Goal: Task Accomplishment & Management: Manage account settings

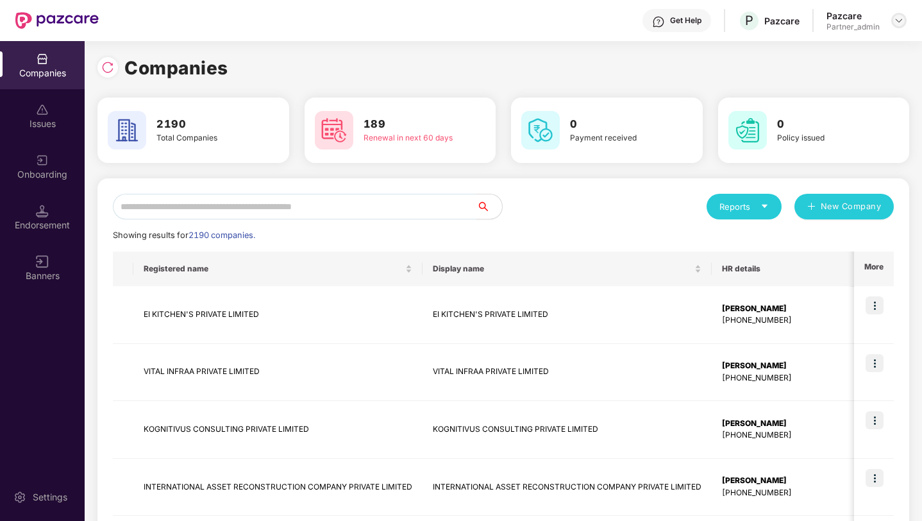
click at [904, 19] on div at bounding box center [899, 20] width 15 height 15
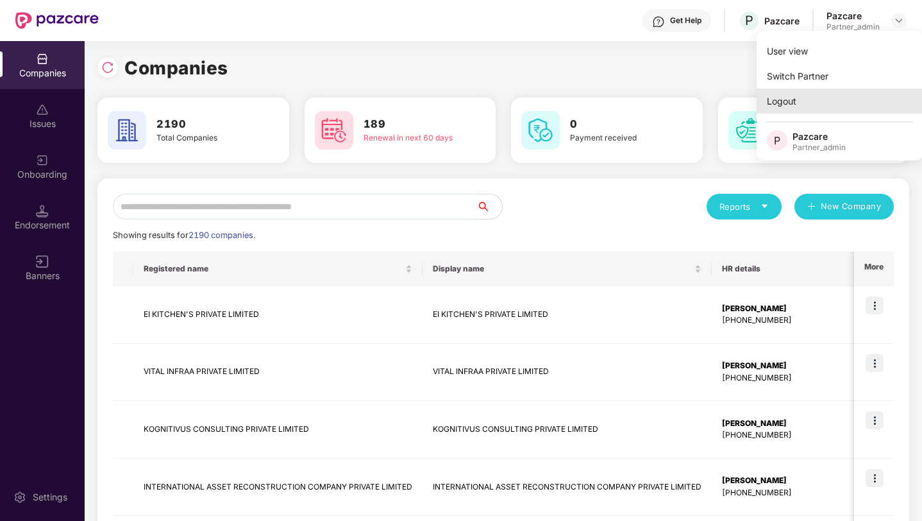
click at [789, 94] on div "Logout" at bounding box center [840, 101] width 167 height 25
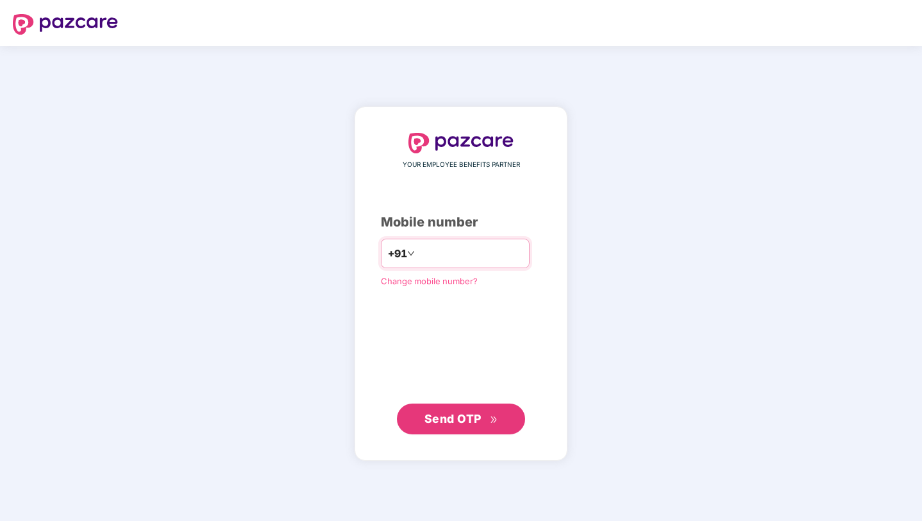
click at [464, 255] on input "number" at bounding box center [470, 253] width 105 height 21
type input "**********"
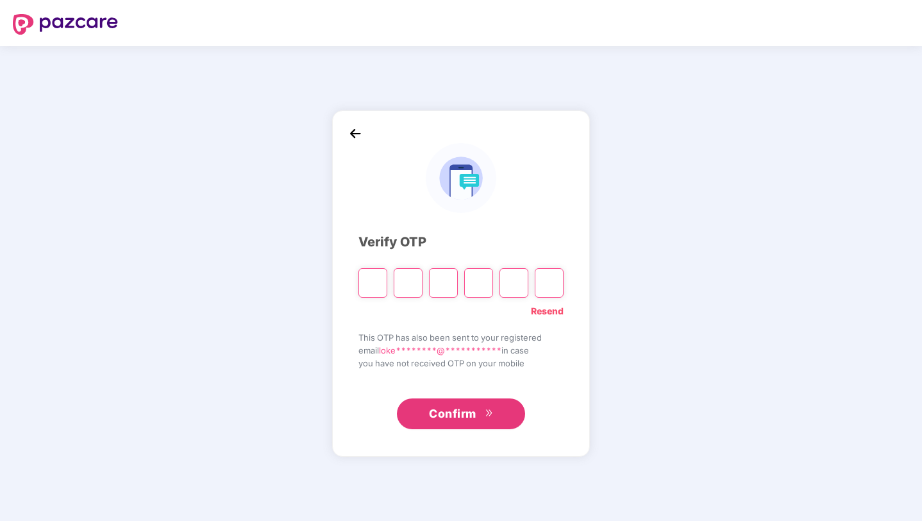
type input "*"
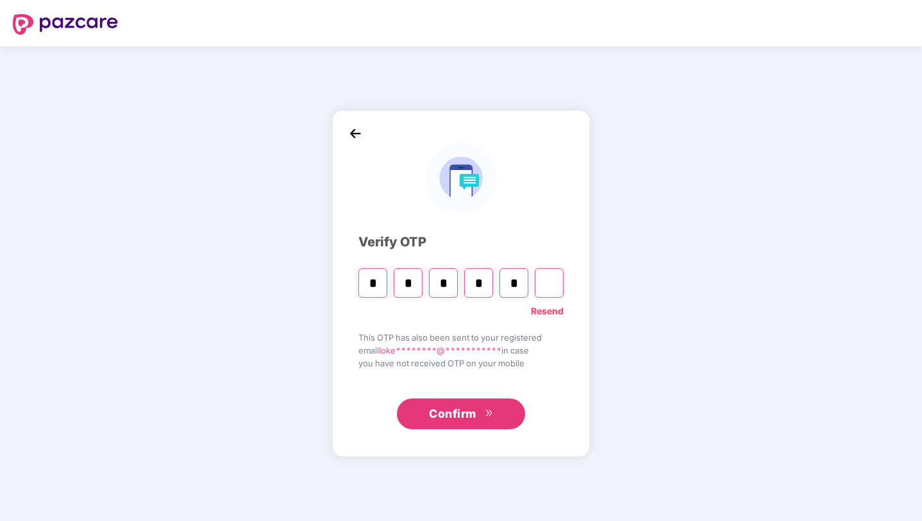
type input "*"
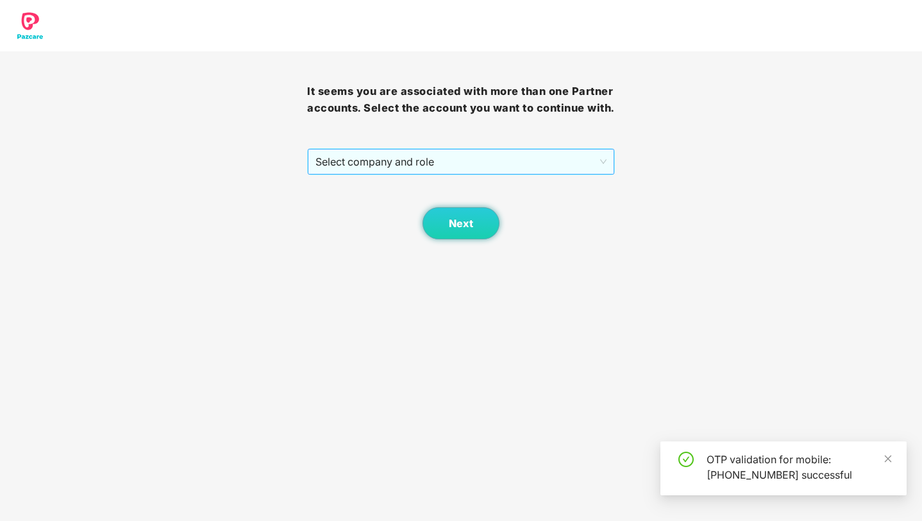
click at [507, 174] on span "Select company and role" at bounding box center [461, 161] width 291 height 24
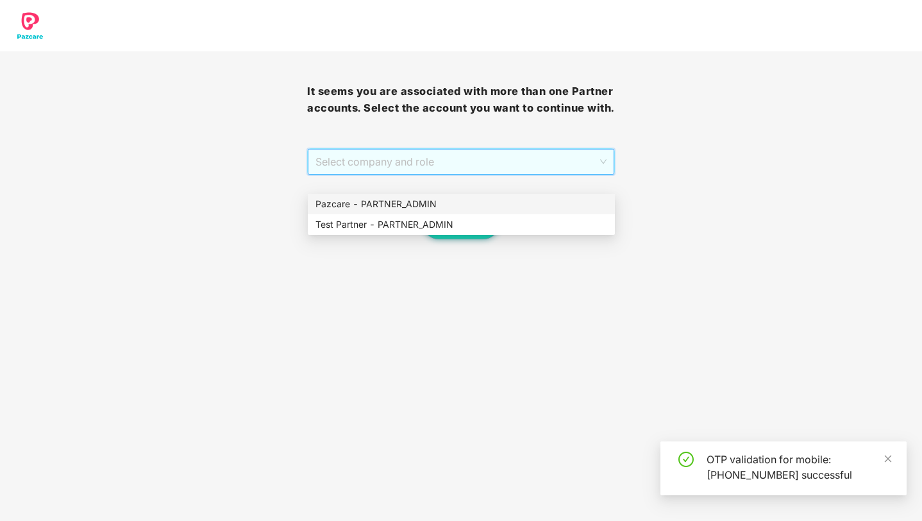
click at [441, 207] on div "Pazcare - PARTNER_ADMIN" at bounding box center [462, 204] width 292 height 14
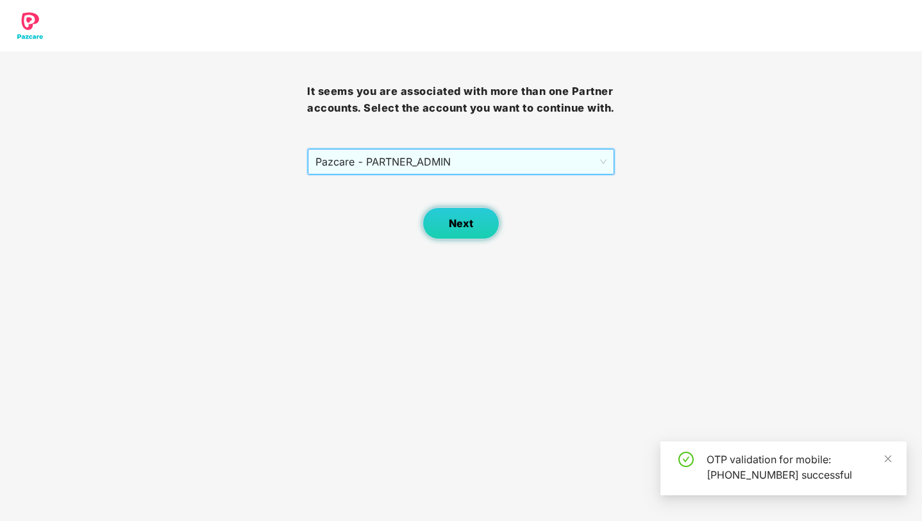
click at [461, 230] on span "Next" at bounding box center [461, 223] width 24 height 12
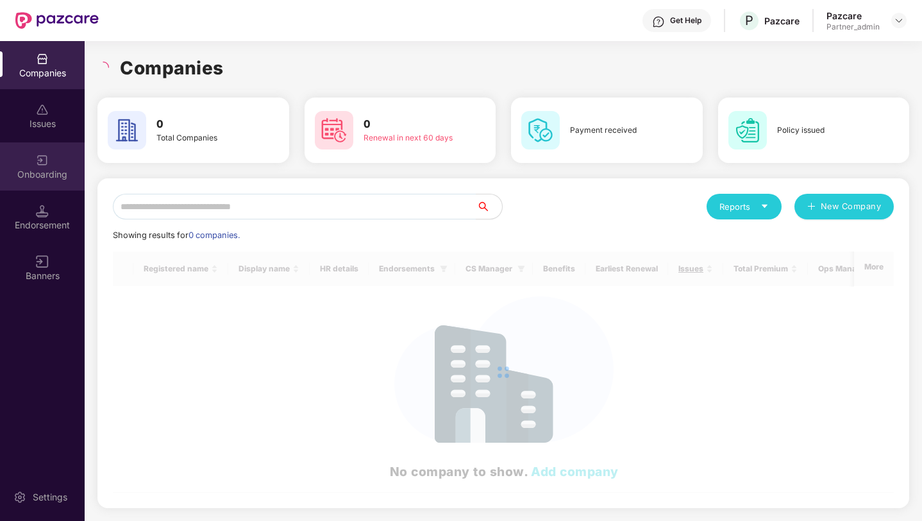
click at [46, 171] on div "Onboarding" at bounding box center [42, 174] width 85 height 13
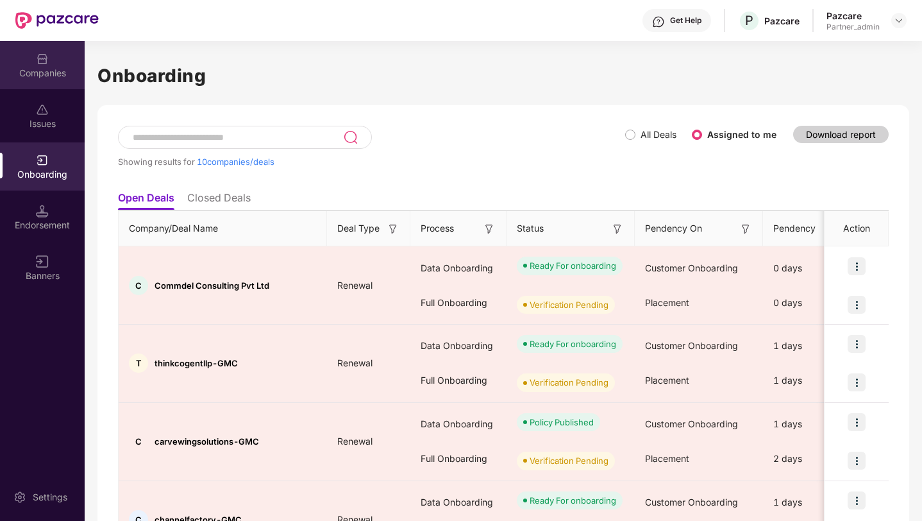
click at [37, 64] on img at bounding box center [42, 59] width 13 height 13
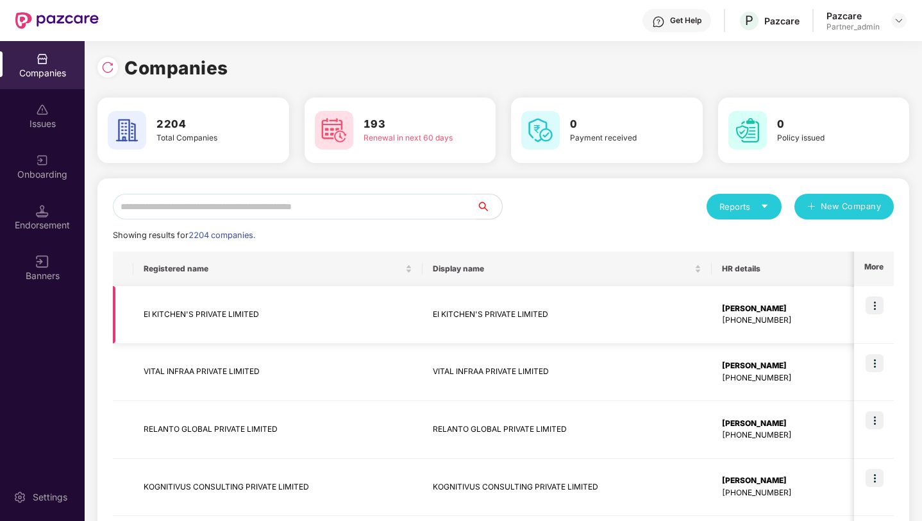
click at [876, 309] on img at bounding box center [875, 305] width 18 height 18
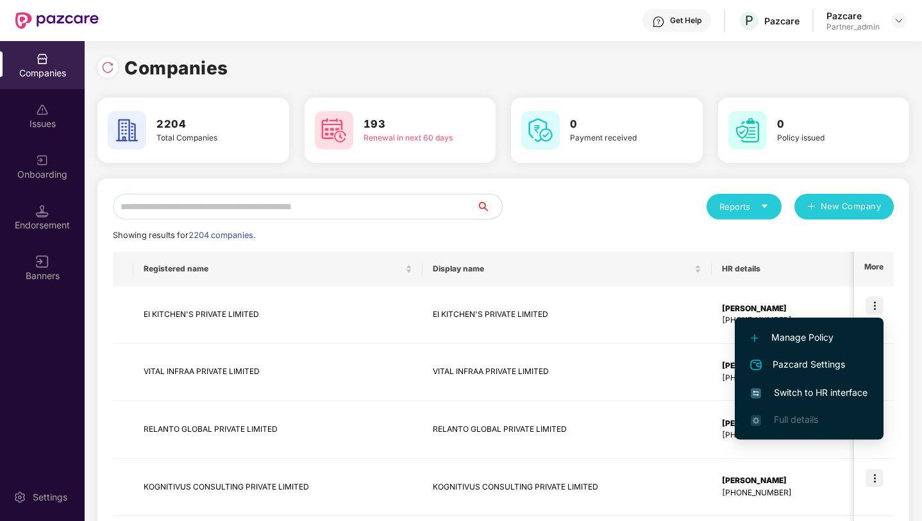
click at [823, 385] on li "Switch to HR interface" at bounding box center [809, 392] width 149 height 27
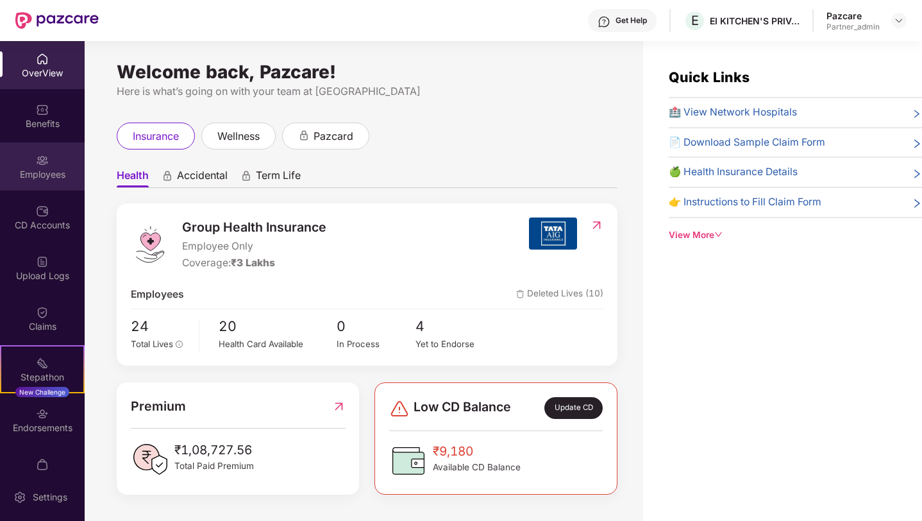
click at [48, 171] on div "Employees" at bounding box center [42, 174] width 85 height 13
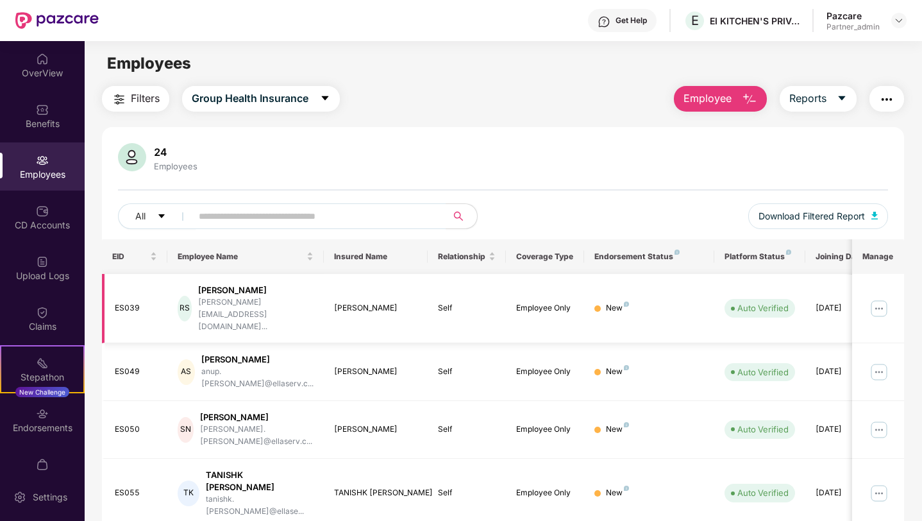
click at [876, 301] on img at bounding box center [879, 308] width 21 height 21
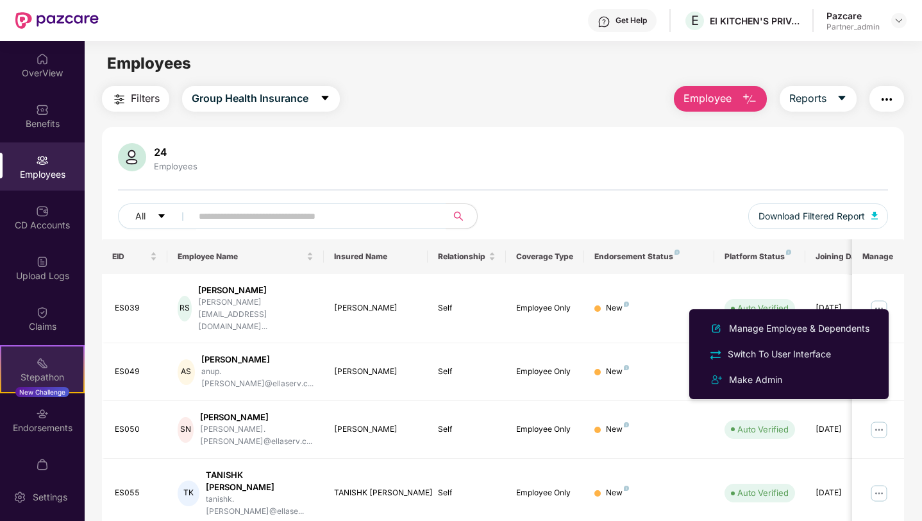
scroll to position [24, 0]
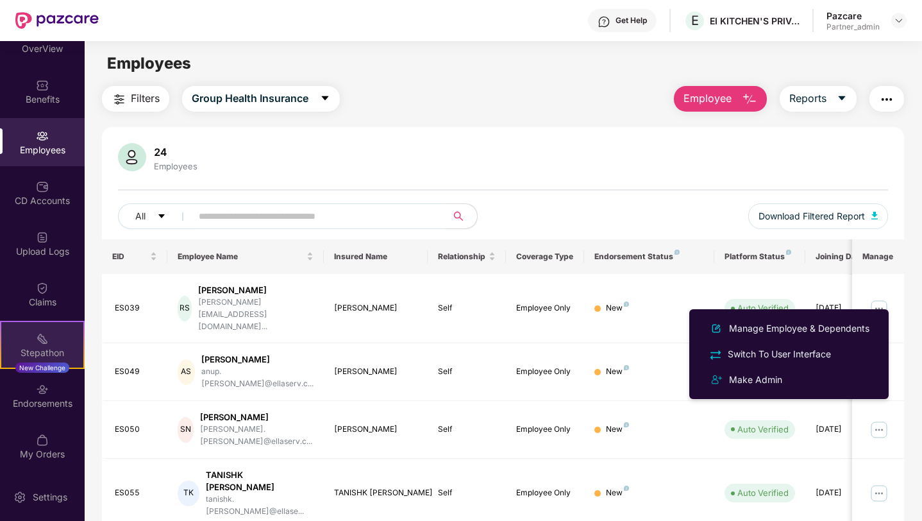
click at [42, 353] on div "Stepathon" at bounding box center [42, 352] width 82 height 13
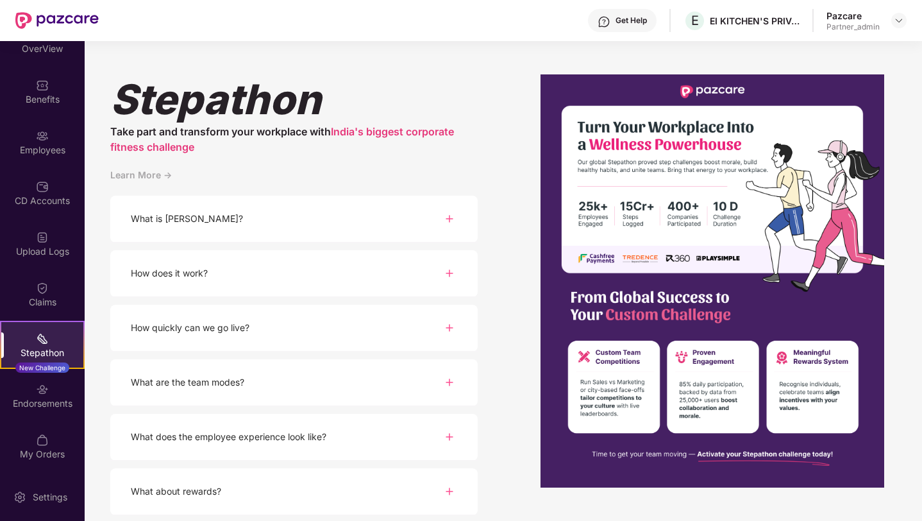
click at [358, 230] on div "What is [PERSON_NAME]?" at bounding box center [294, 219] width 368 height 47
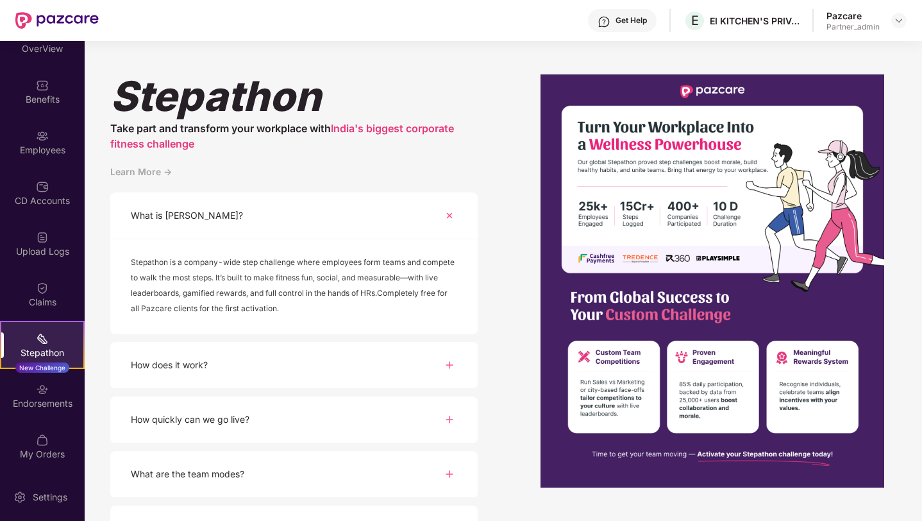
scroll to position [0, 0]
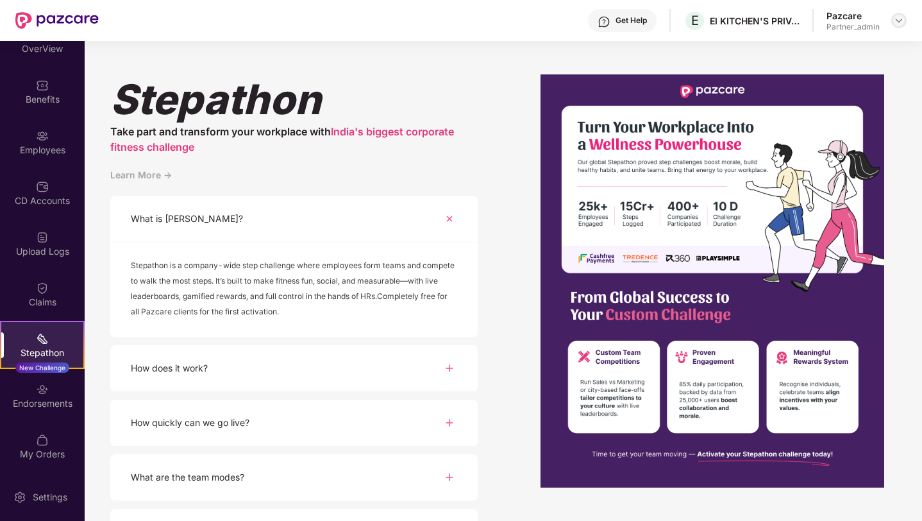
click at [892, 20] on div at bounding box center [899, 20] width 15 height 15
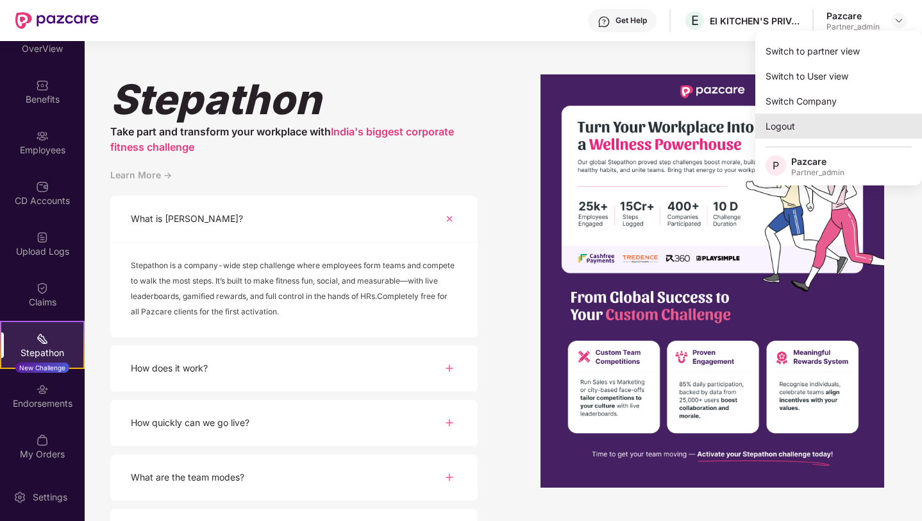
click at [801, 121] on div "Logout" at bounding box center [839, 126] width 167 height 25
